Goal: Task Accomplishment & Management: Manage account settings

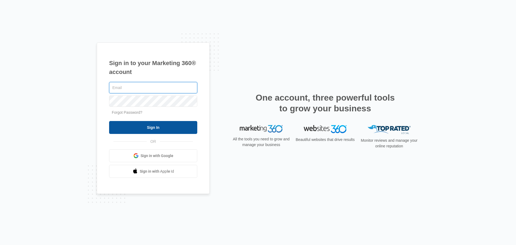
type input "[EMAIL_ADDRESS][DOMAIN_NAME]"
click at [182, 129] on input "Sign In" at bounding box center [153, 127] width 88 height 13
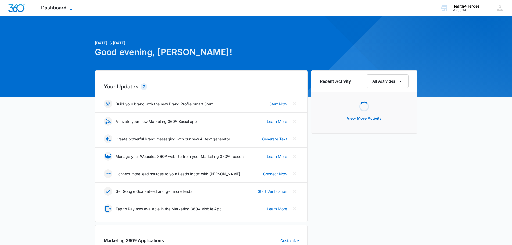
click at [59, 9] on span "Dashboard" at bounding box center [53, 8] width 25 height 6
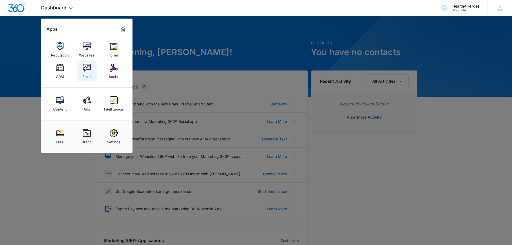
click at [89, 76] on div "Email" at bounding box center [86, 75] width 9 height 7
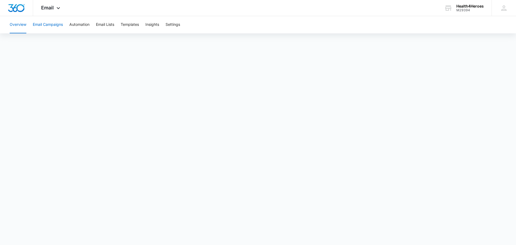
click at [58, 24] on button "Email Campaigns" at bounding box center [48, 24] width 30 height 17
click at [13, 25] on button "Overview" at bounding box center [18, 24] width 17 height 17
click at [55, 25] on button "Email Campaigns" at bounding box center [48, 24] width 30 height 17
click at [14, 27] on button "Overview" at bounding box center [18, 24] width 17 height 17
